Goal: Find specific page/section: Find specific page/section

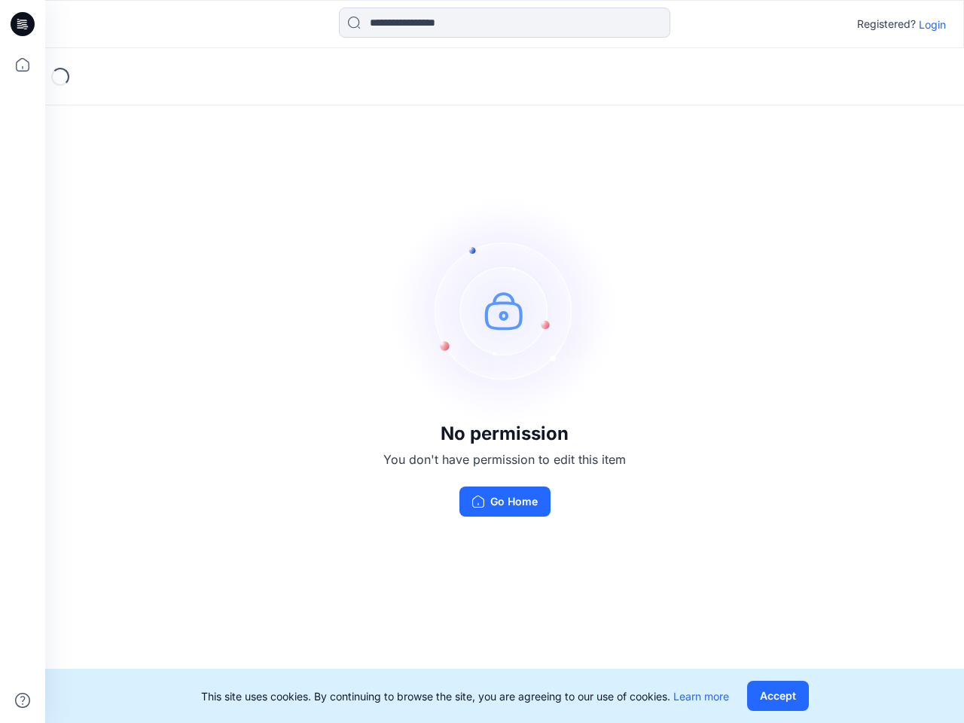
click at [482, 362] on img at bounding box center [505, 310] width 226 height 226
click at [23, 24] on icon at bounding box center [25, 24] width 6 height 1
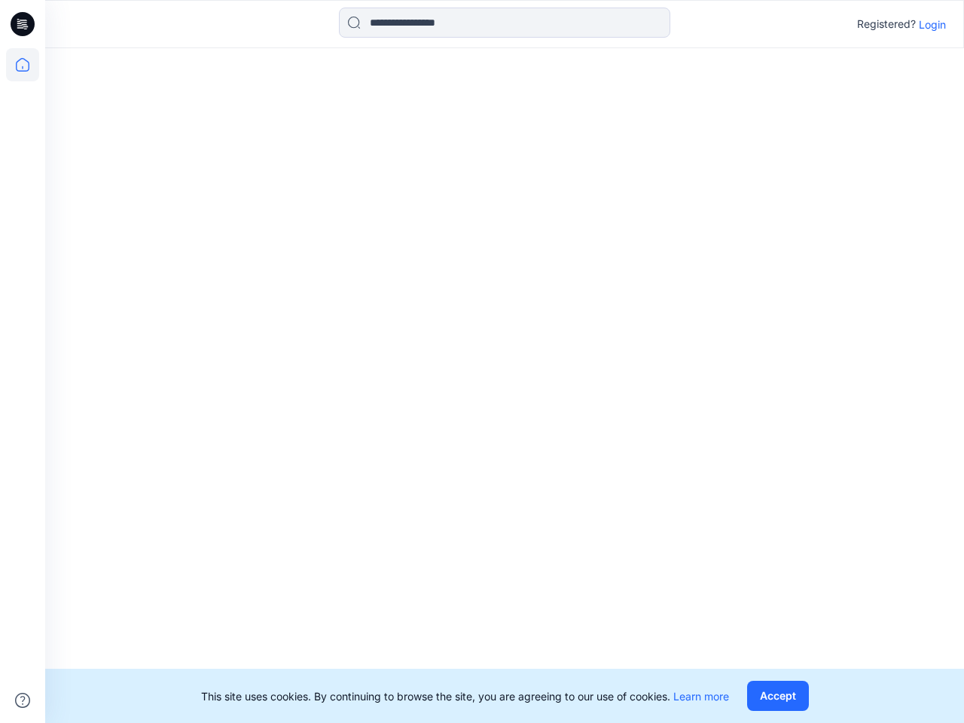
click at [23, 65] on icon at bounding box center [22, 64] width 33 height 33
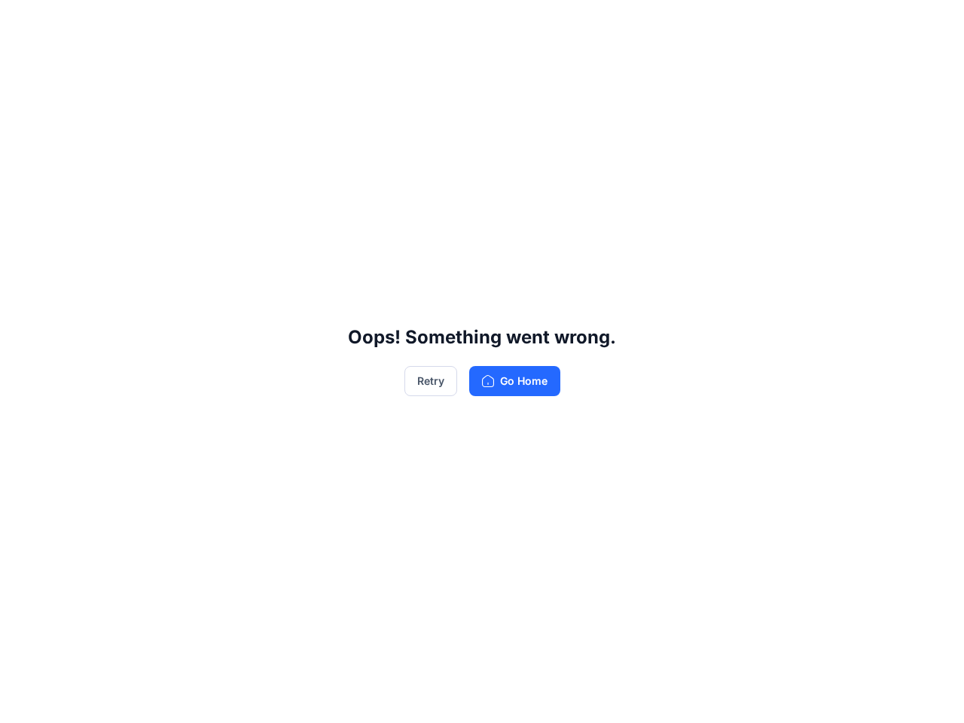
click at [23, 701] on div "Oops! Something went wrong. Retry Go Home" at bounding box center [482, 361] width 964 height 723
click at [505, 23] on div "Oops! Something went wrong. Retry Go Home" at bounding box center [482, 361] width 964 height 723
click at [933, 24] on div "Oops! Something went wrong. Retry Go Home" at bounding box center [482, 361] width 964 height 723
click at [777, 696] on div "Oops! Something went wrong. Retry Go Home" at bounding box center [482, 361] width 964 height 723
